Goal: Task Accomplishment & Management: Manage account settings

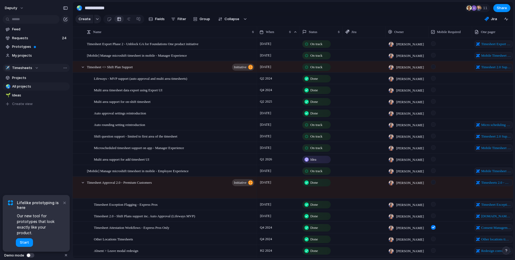
click at [33, 66] on div "✈️ Timesheets" at bounding box center [22, 67] width 34 height 5
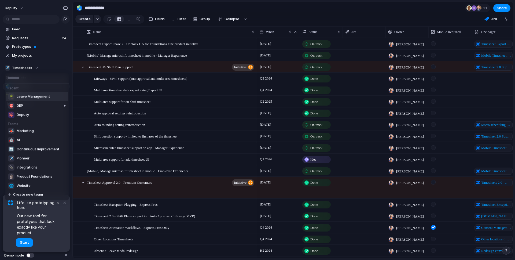
click at [37, 95] on span "Leave Management" at bounding box center [34, 96] width 34 height 5
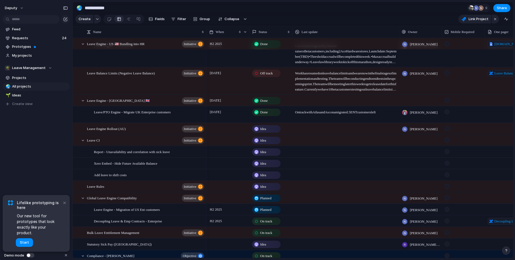
scroll to position [200, 0]
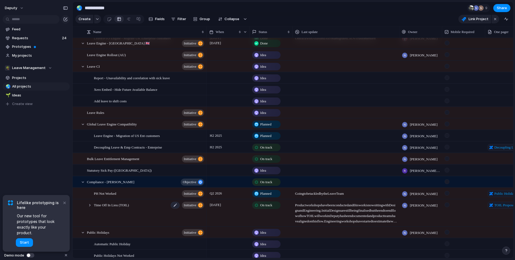
click at [126, 206] on span "Time Off In Lieu (TOIL)" at bounding box center [111, 205] width 35 height 6
